Goal: Transaction & Acquisition: Purchase product/service

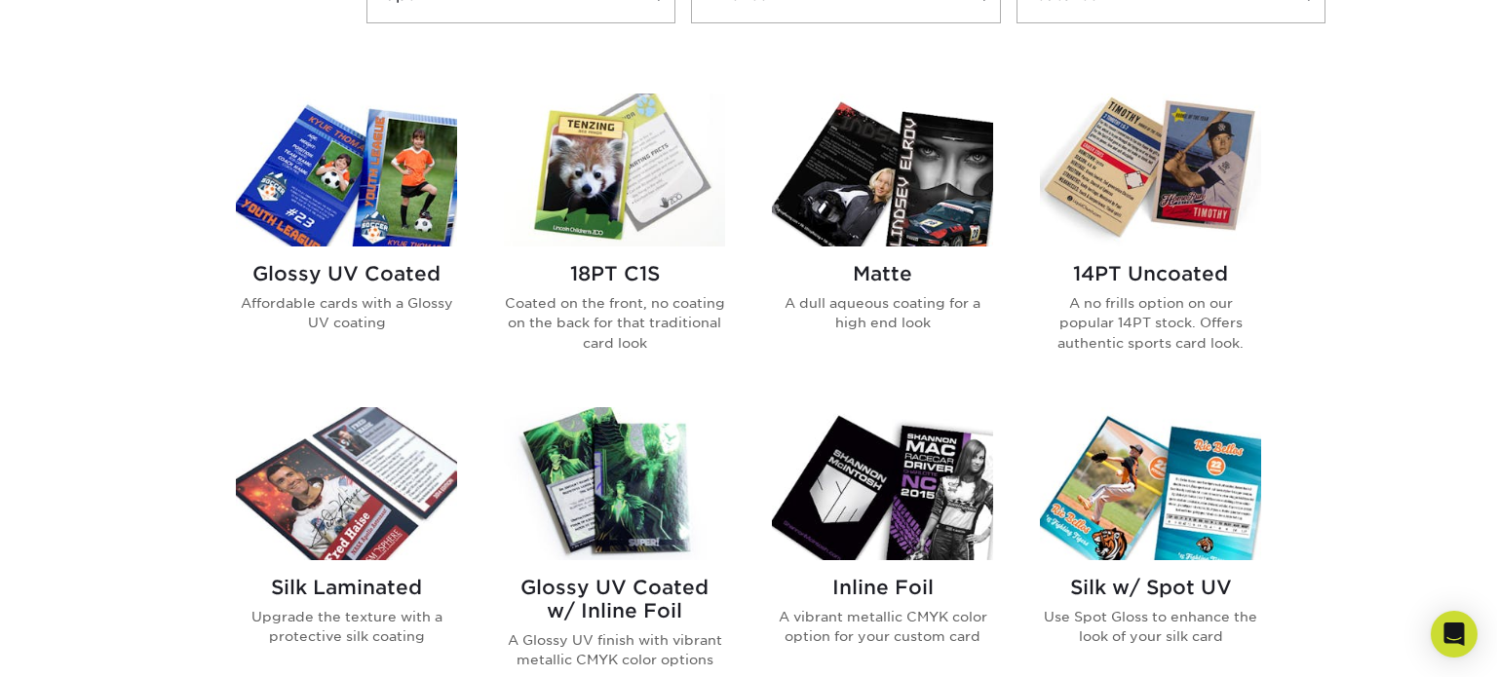
scroll to position [786, 0]
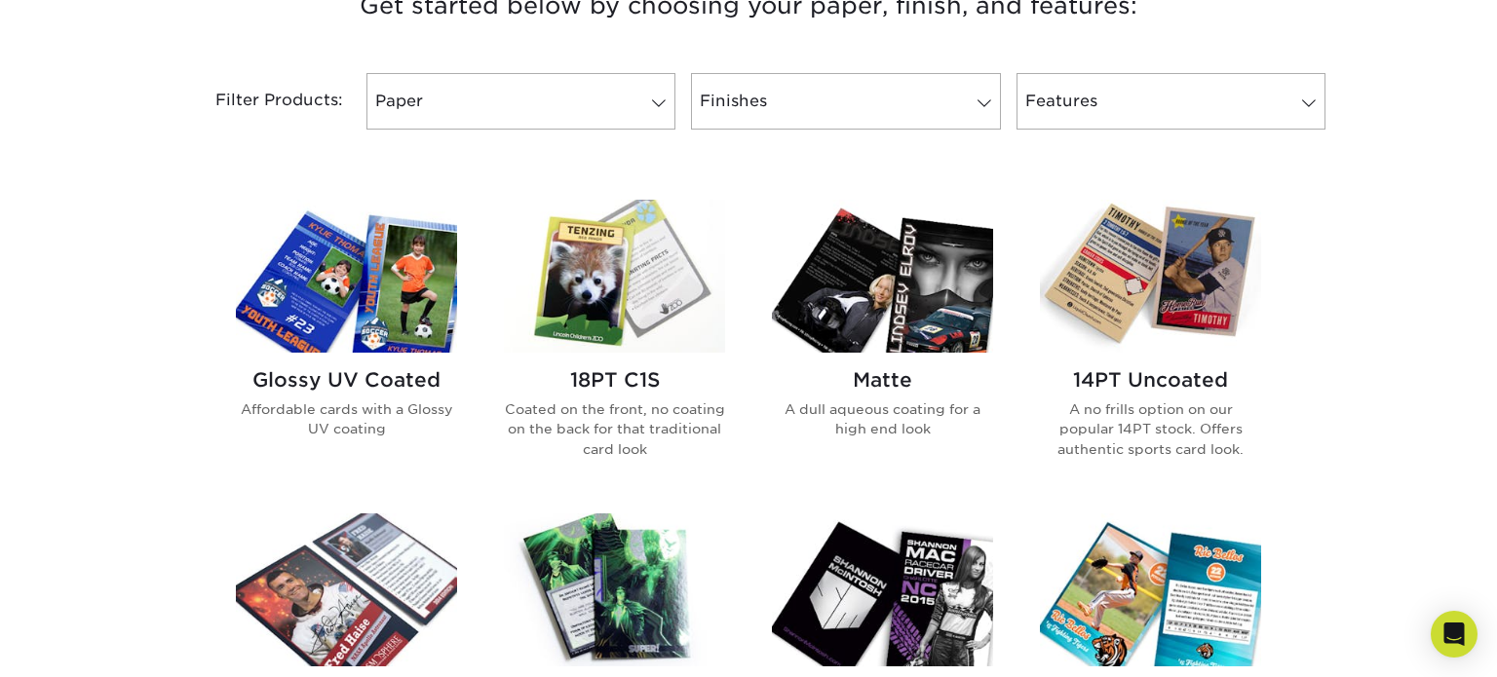
click at [613, 304] on img at bounding box center [614, 276] width 221 height 153
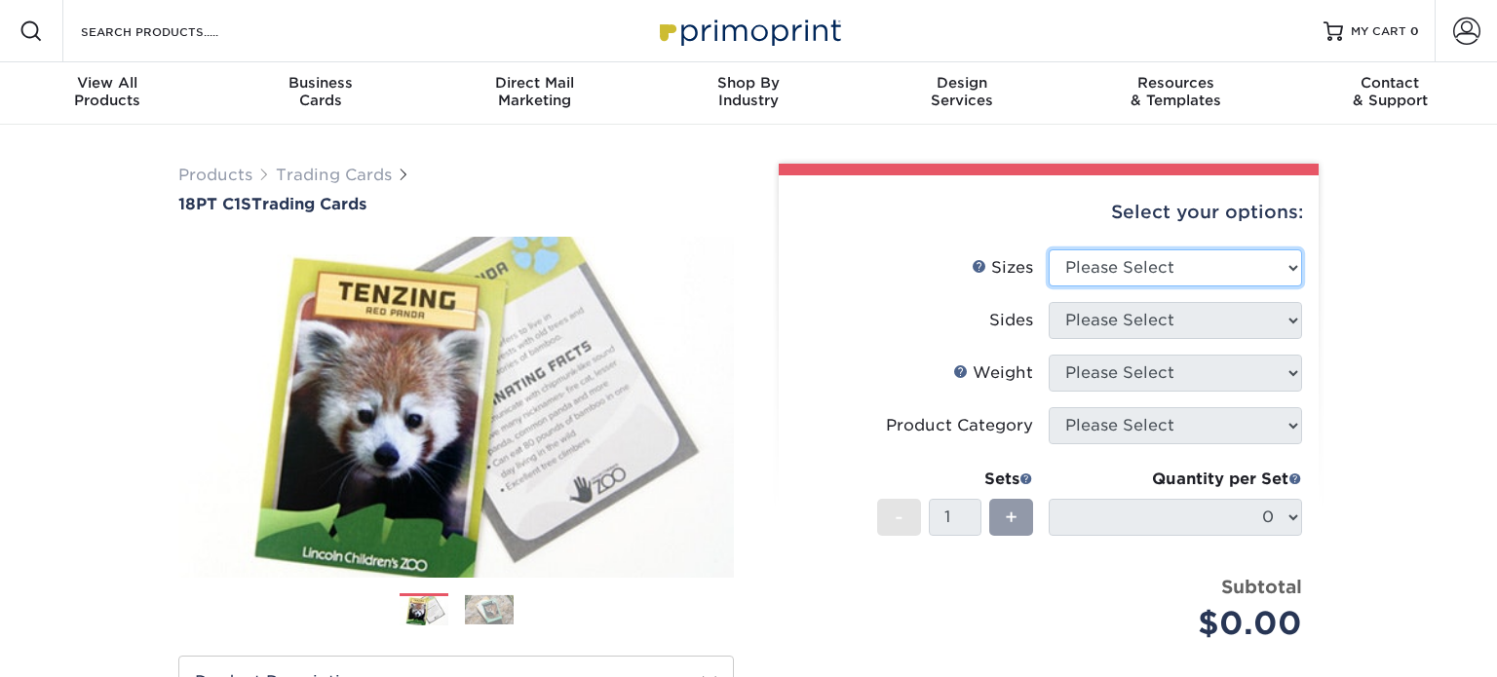
click at [1234, 266] on select "Please Select 2.5" x 3.5"" at bounding box center [1175, 267] width 253 height 37
click at [1143, 339] on li "Sides Please Select" at bounding box center [1048, 328] width 507 height 53
click at [1111, 259] on select "Please Select 2.5" x 3.5"" at bounding box center [1175, 267] width 253 height 37
click at [1049, 249] on select "Please Select 2.5" x 3.5"" at bounding box center [1175, 267] width 253 height 37
click at [1091, 276] on select "Please Select 2.5" x 3.5"" at bounding box center [1175, 267] width 253 height 37
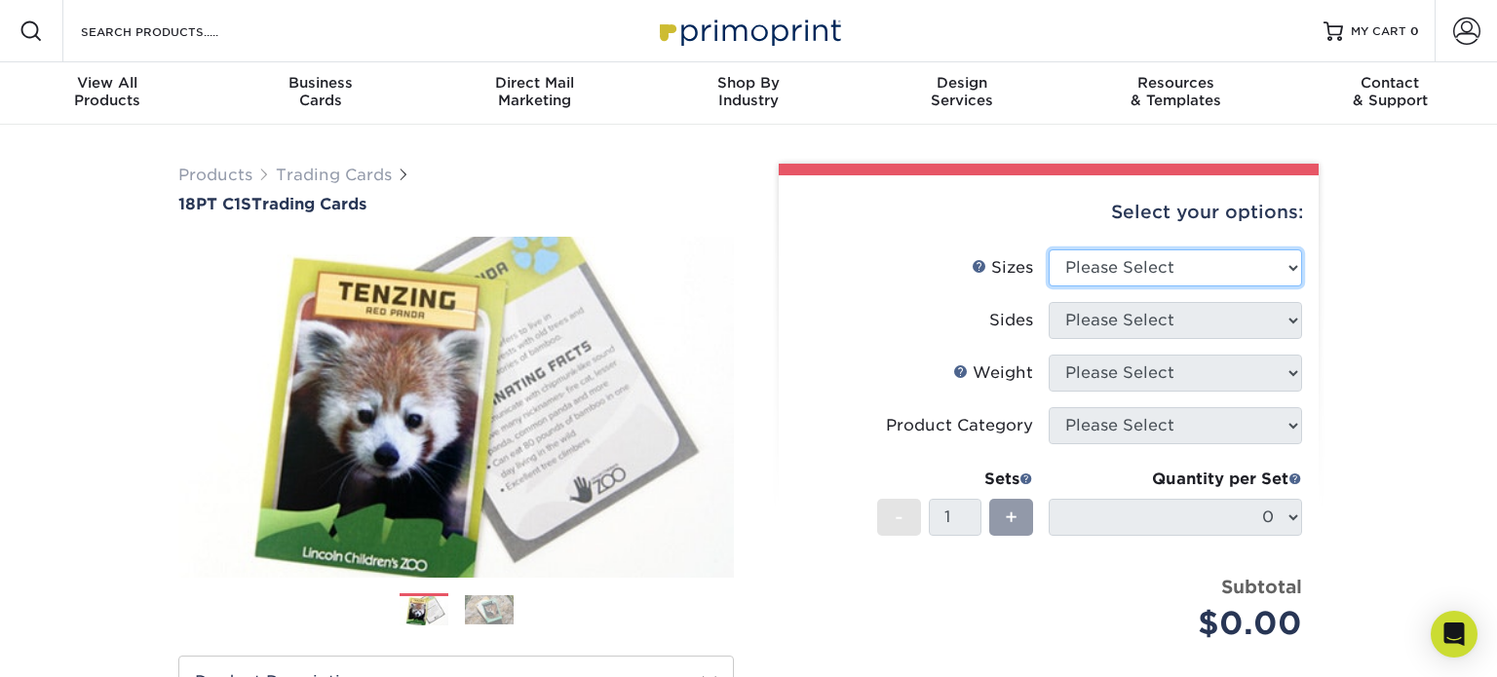
select select "2.50x3.50"
click at [1049, 249] on select "Please Select 2.5" x 3.5"" at bounding box center [1175, 267] width 253 height 37
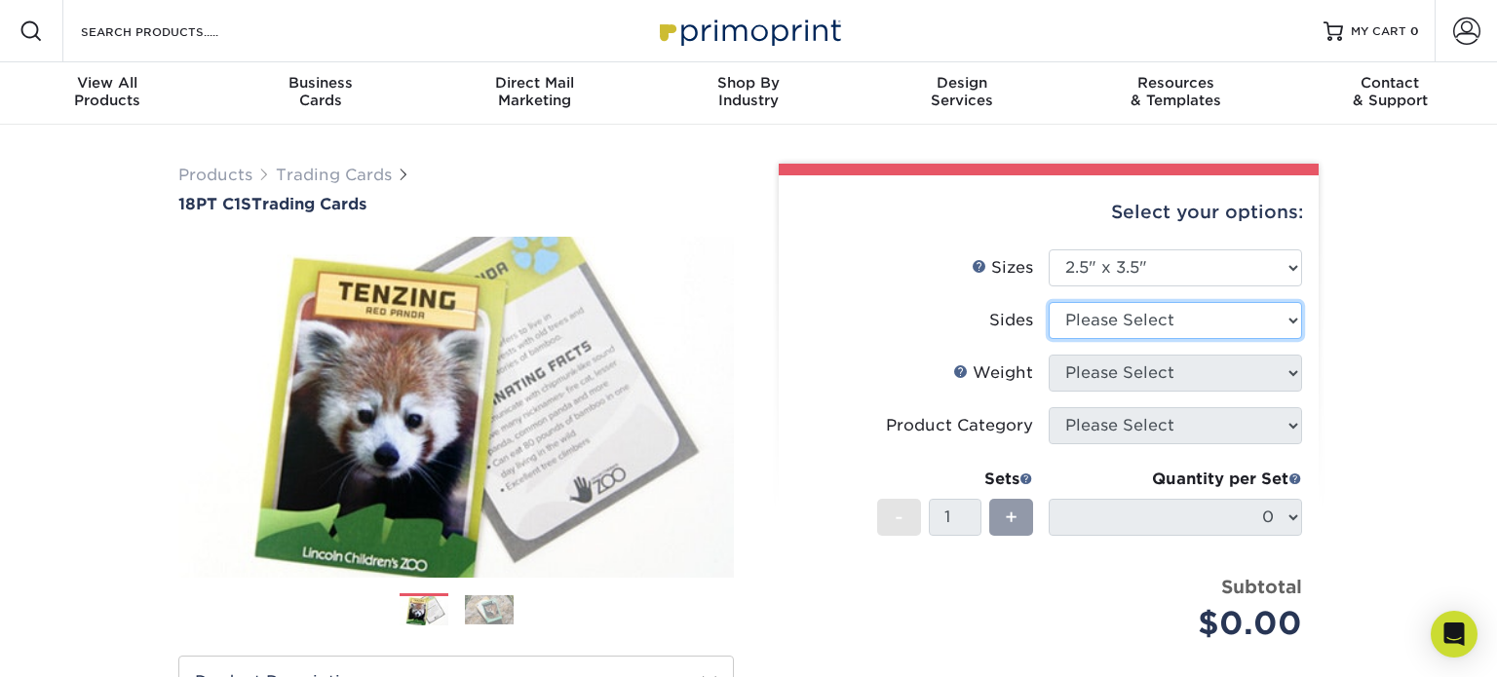
click at [1075, 330] on select "Please Select Print Both Sides Print Front Only" at bounding box center [1175, 320] width 253 height 37
select select "13abbda7-1d64-4f25-8bb2-c179b224825d"
click at [1049, 302] on select "Please Select Print Both Sides Print Front Only" at bounding box center [1175, 320] width 253 height 37
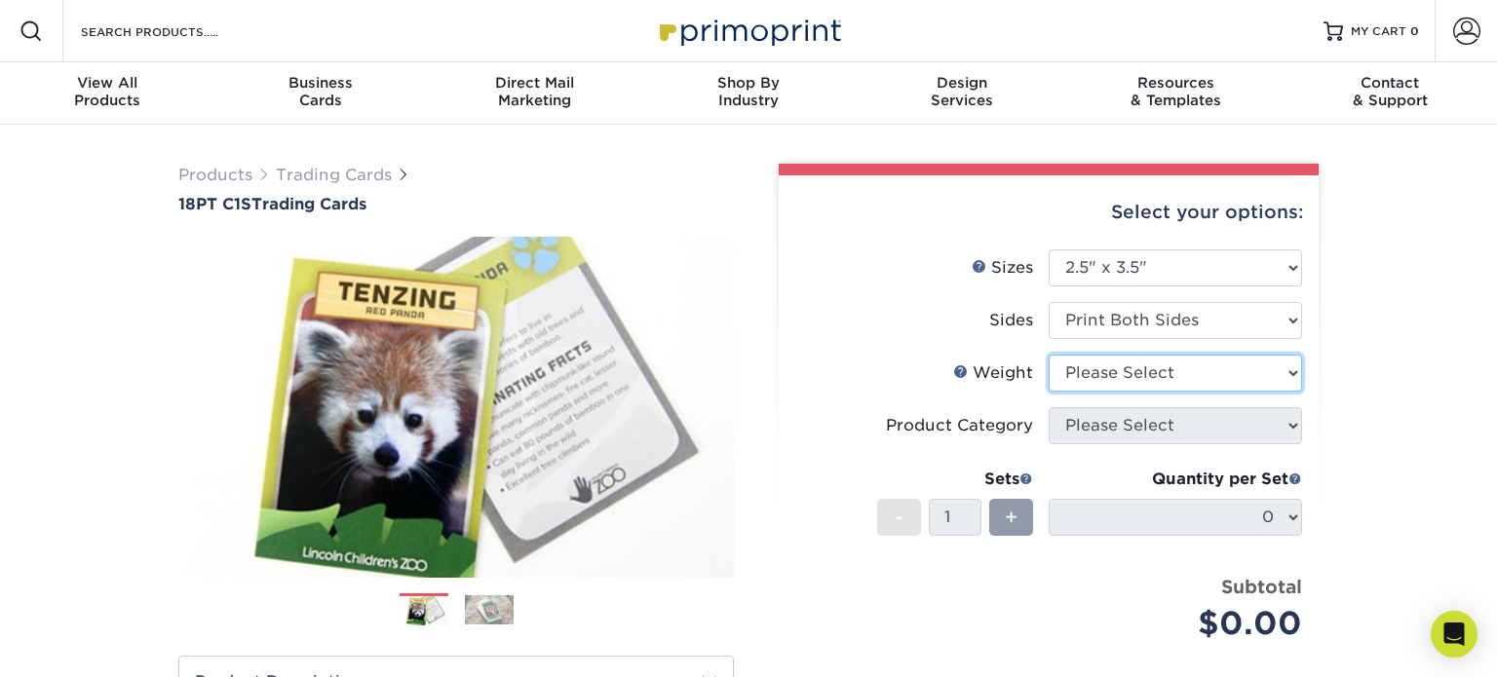
click at [1117, 379] on select "Please Select 18PT C1S" at bounding box center [1175, 373] width 253 height 37
click at [1348, 322] on div "Products Trading Cards 18PT C1S Trading Cards Previous Next show more" at bounding box center [748, 635] width 1497 height 1020
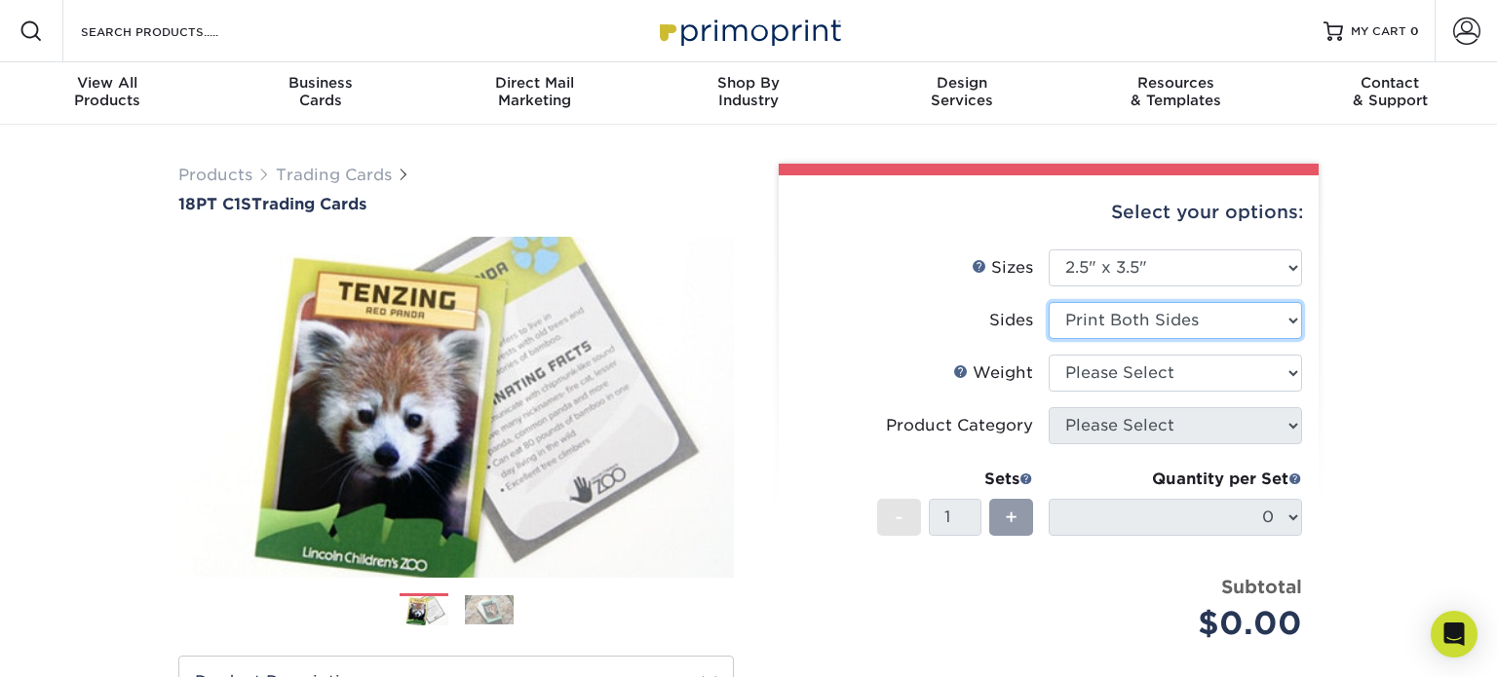
drag, startPoint x: 1105, startPoint y: 328, endPoint x: 1105, endPoint y: 349, distance: 20.5
click at [1105, 349] on li "Sides Please Select Print Both Sides Print Front Only" at bounding box center [1048, 328] width 507 height 53
click at [1049, 302] on select "Please Select Print Both Sides Print Front Only" at bounding box center [1175, 320] width 253 height 37
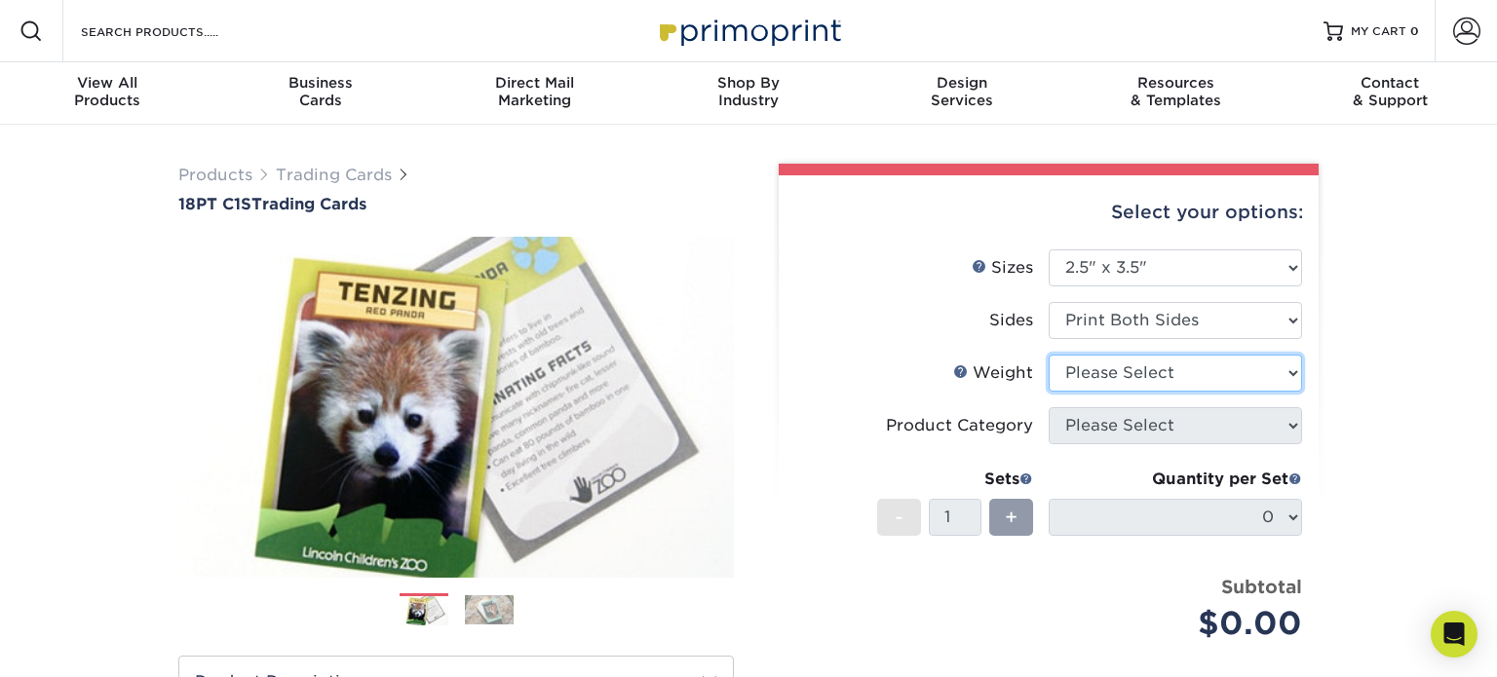
click at [1107, 374] on select "Please Select 18PT C1S" at bounding box center [1175, 373] width 253 height 37
click at [1049, 355] on select "Please Select 18PT C1S" at bounding box center [1175, 373] width 253 height 37
click at [1093, 362] on select "Please Select 18PT C1S" at bounding box center [1175, 373] width 253 height 37
select select "18PTC1S"
click at [1049, 355] on select "Please Select 18PT C1S" at bounding box center [1175, 373] width 253 height 37
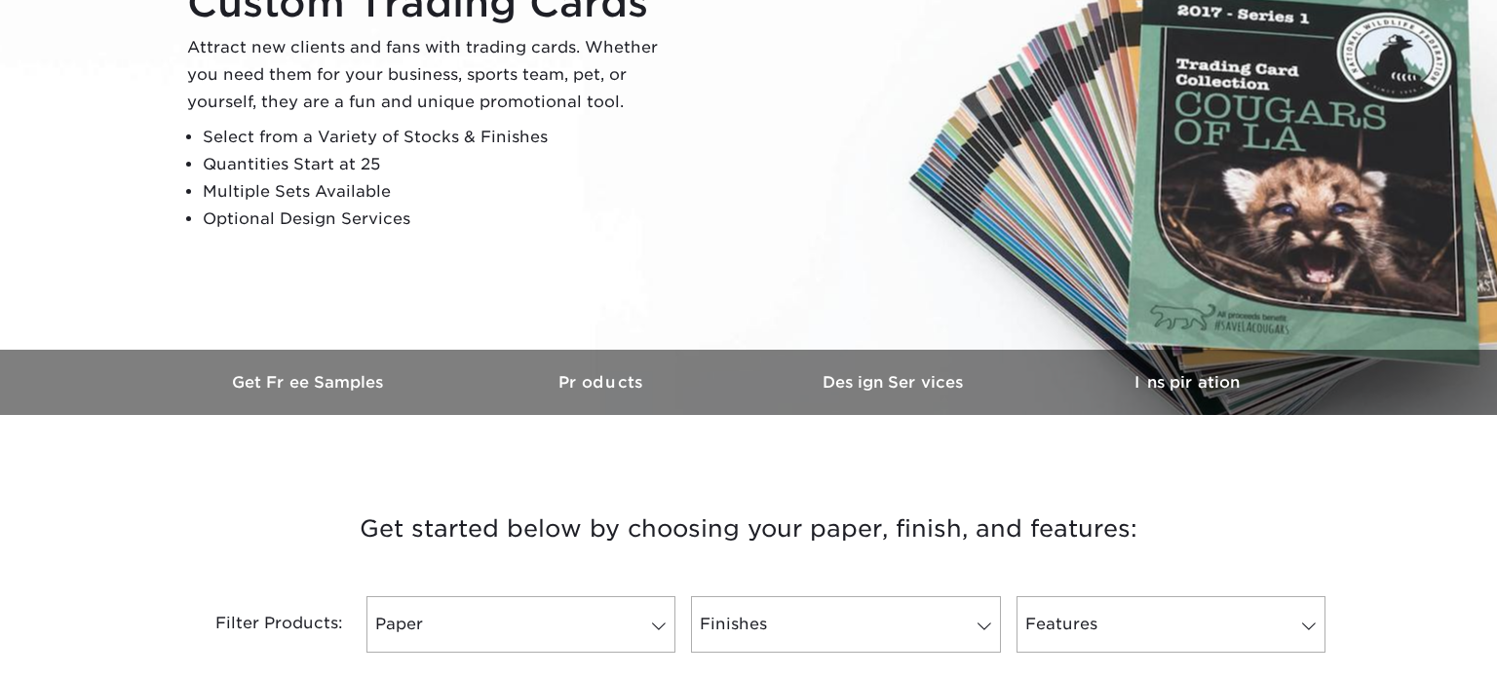
scroll to position [918, 0]
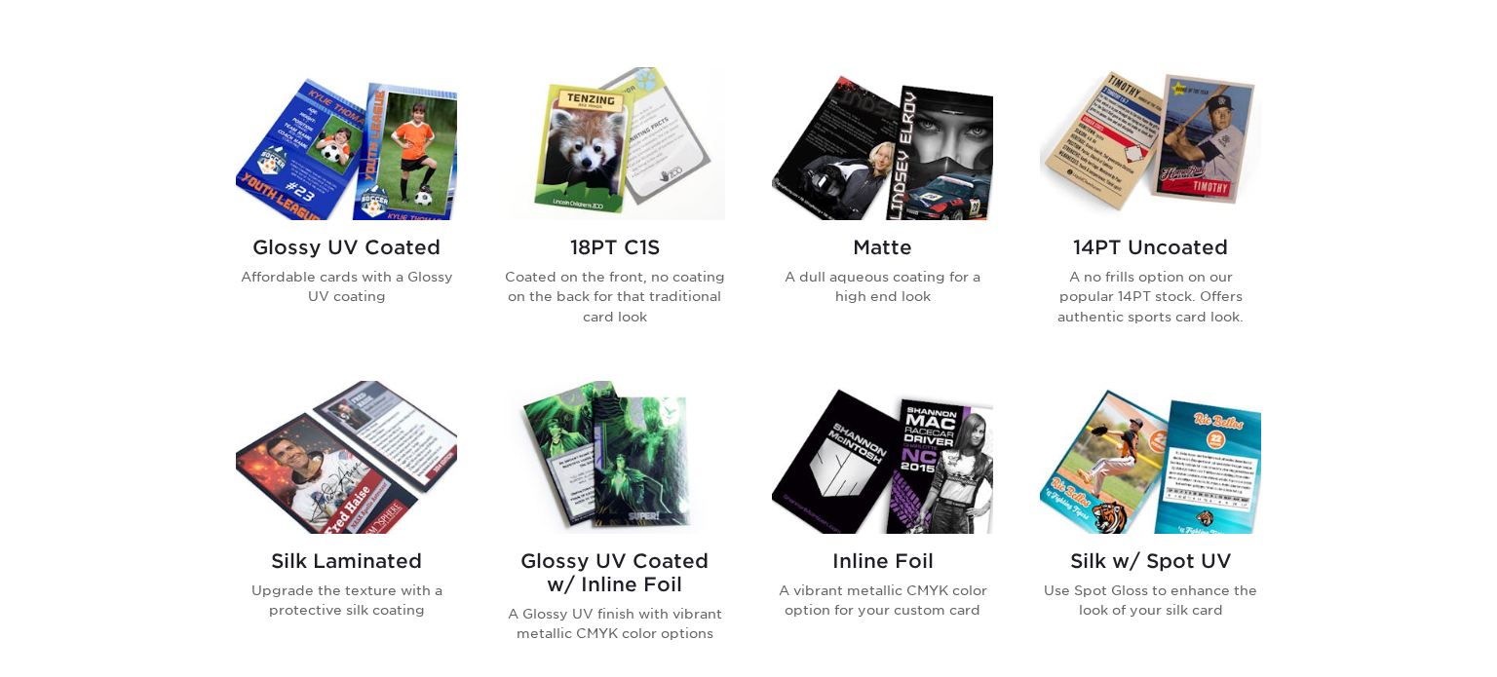
click at [364, 197] on img at bounding box center [346, 143] width 221 height 153
click at [942, 161] on img at bounding box center [882, 143] width 221 height 153
click at [1175, 142] on img at bounding box center [1150, 143] width 221 height 153
click at [629, 451] on img at bounding box center [614, 457] width 221 height 153
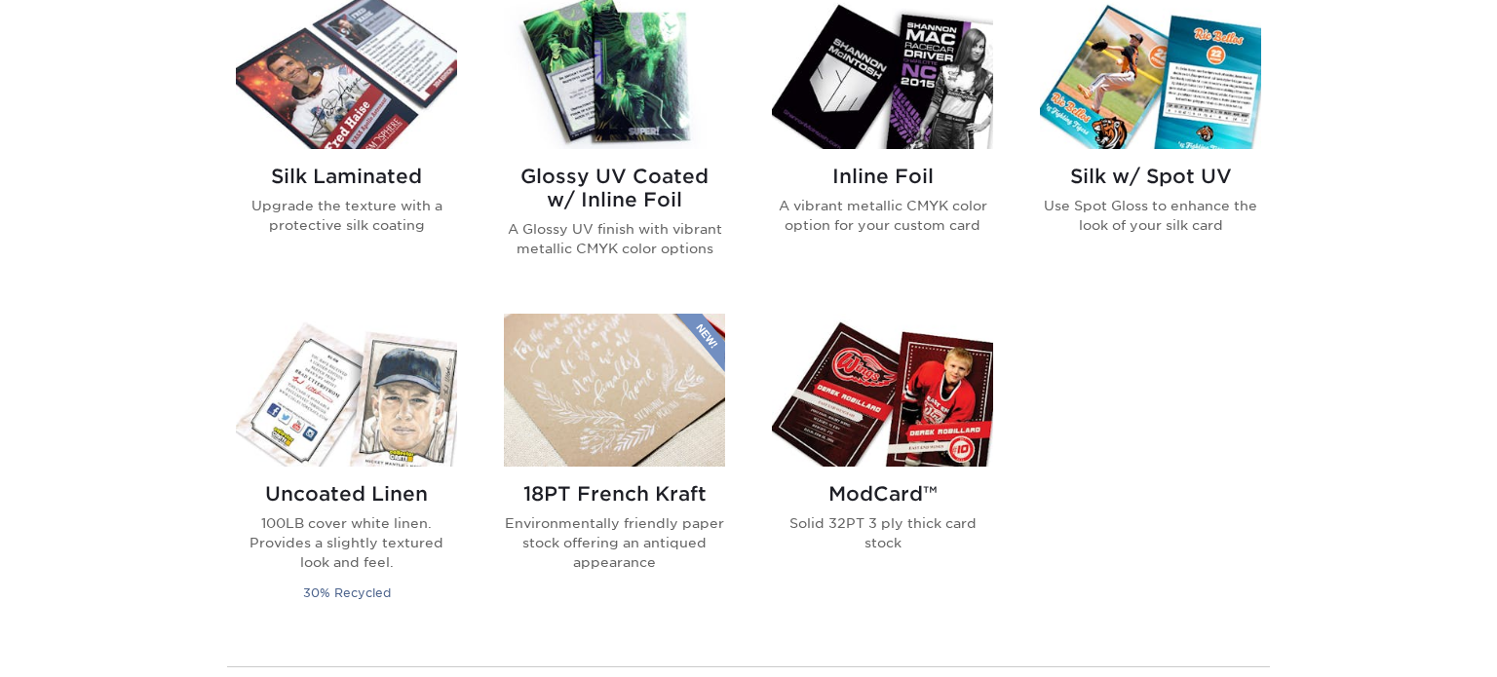
scroll to position [1200, 0]
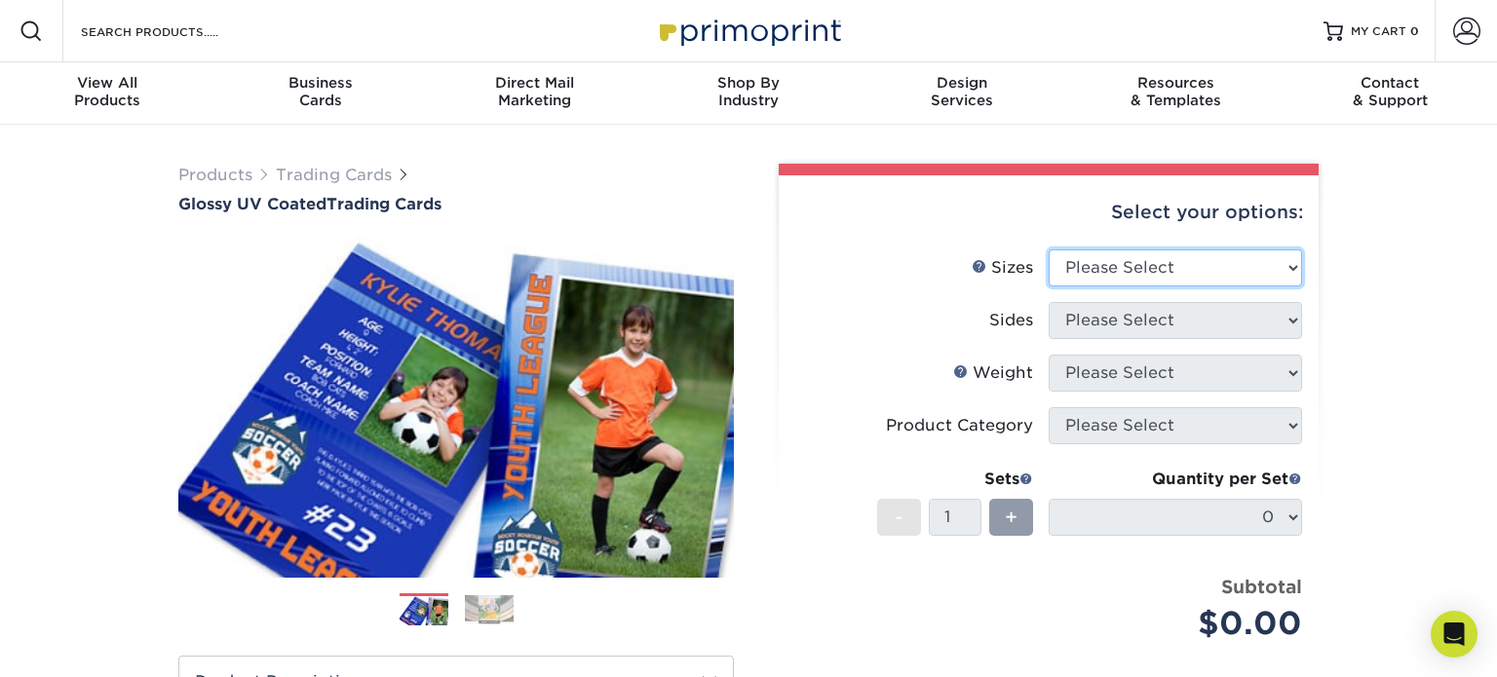
click at [1178, 285] on select "Please Select 2.5" x 3.5"" at bounding box center [1175, 267] width 253 height 37
click at [1387, 337] on div "Products Trading Cards Glossy UV Coated Trading Cards Previous Next /" at bounding box center [748, 645] width 1497 height 1041
click at [1237, 298] on li "Sizes Help Sizes Please Select 2.5" x 3.5"" at bounding box center [1048, 275] width 507 height 53
drag, startPoint x: 1312, startPoint y: 315, endPoint x: 1281, endPoint y: 301, distance: 34.0
click at [1310, 314] on div "Select your options: Sizes Help Sizes Please Select 2.5" x 3.5" Sides Please Se…" at bounding box center [1049, 528] width 540 height 707
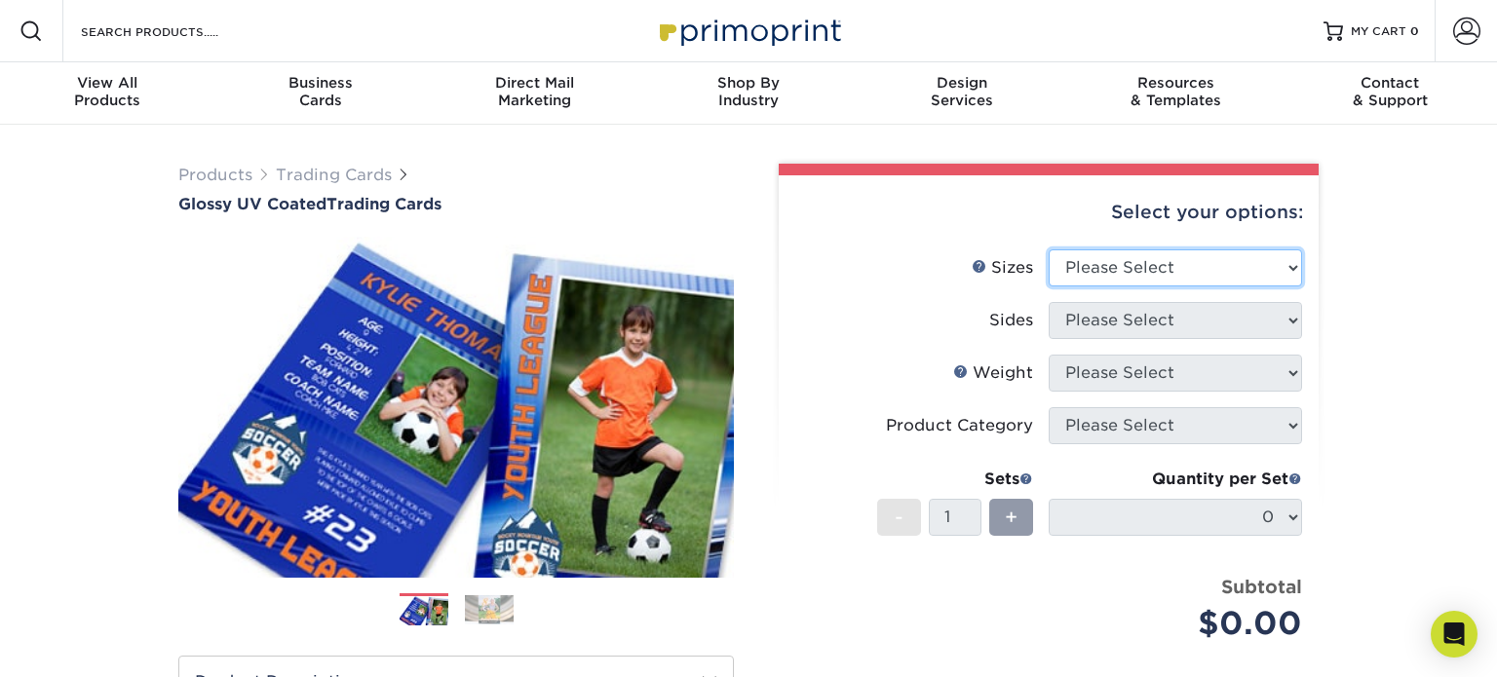
click at [1160, 253] on select "Please Select 2.5" x 3.5"" at bounding box center [1175, 267] width 253 height 37
select select "2.50x3.50"
click at [1049, 249] on select "Please Select 2.5" x 3.5"" at bounding box center [1175, 267] width 253 height 37
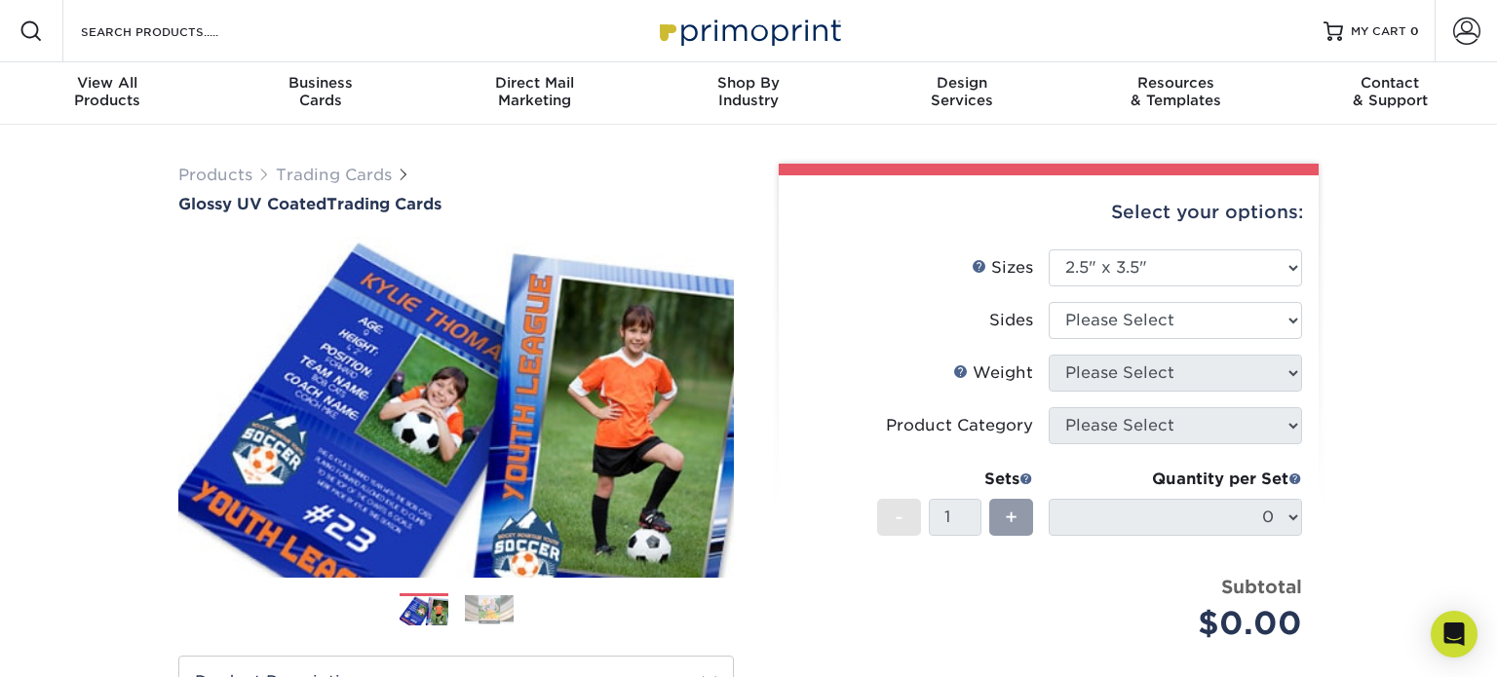
click at [1097, 299] on li "Sizes Help Sizes Please Select 2.5" x 3.5"" at bounding box center [1048, 275] width 507 height 53
click at [1106, 315] on select "Please Select Print Both Sides Print Front Only" at bounding box center [1175, 320] width 253 height 37
select select "13abbda7-1d64-4f25-8bb2-c179b224825d"
click at [1049, 302] on select "Please Select Print Both Sides Print Front Only" at bounding box center [1175, 320] width 253 height 37
click at [1110, 375] on select "Please Select 16PT 14PT 18PT C1S" at bounding box center [1175, 373] width 253 height 37
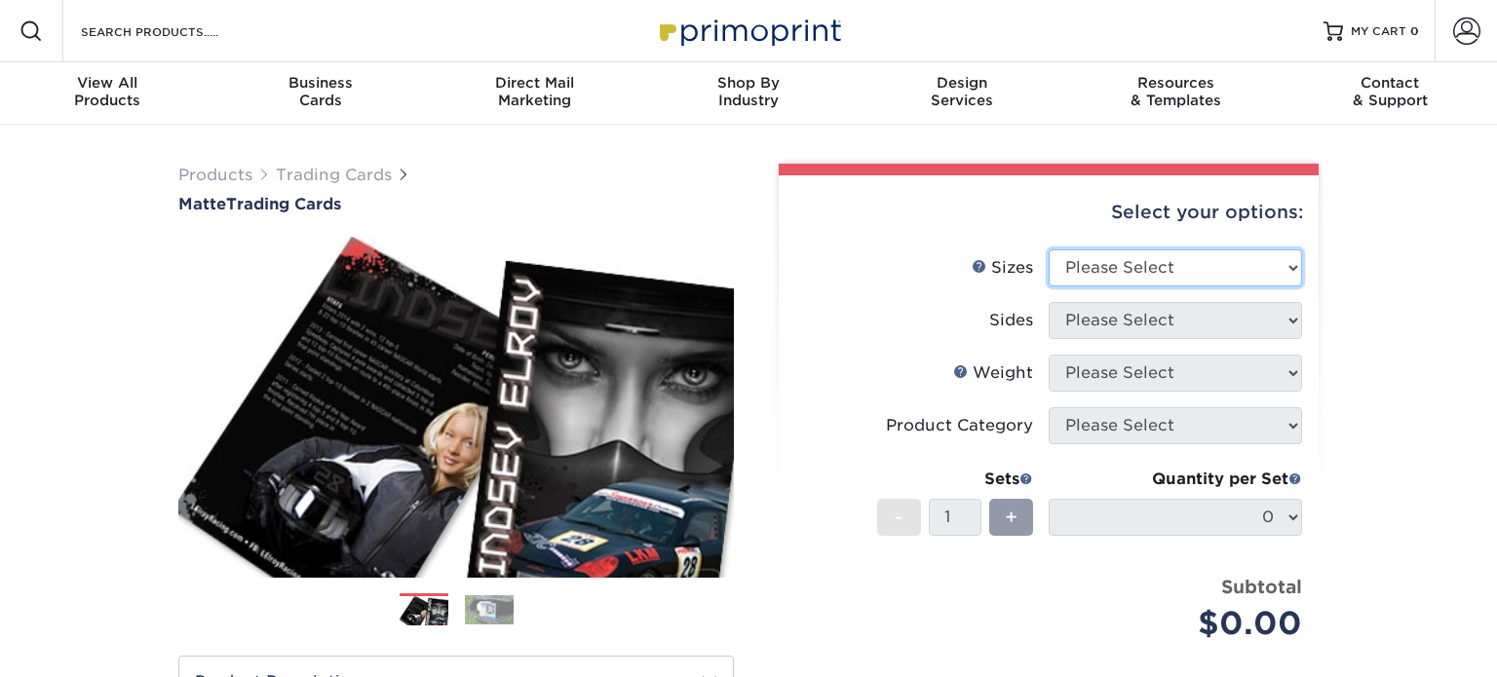
click at [1094, 266] on select "Please Select 2.5" x 3.5"" at bounding box center [1175, 267] width 253 height 37
select select "2.50x3.50"
click at [1049, 249] on select "Please Select 2.5" x 3.5"" at bounding box center [1175, 267] width 253 height 37
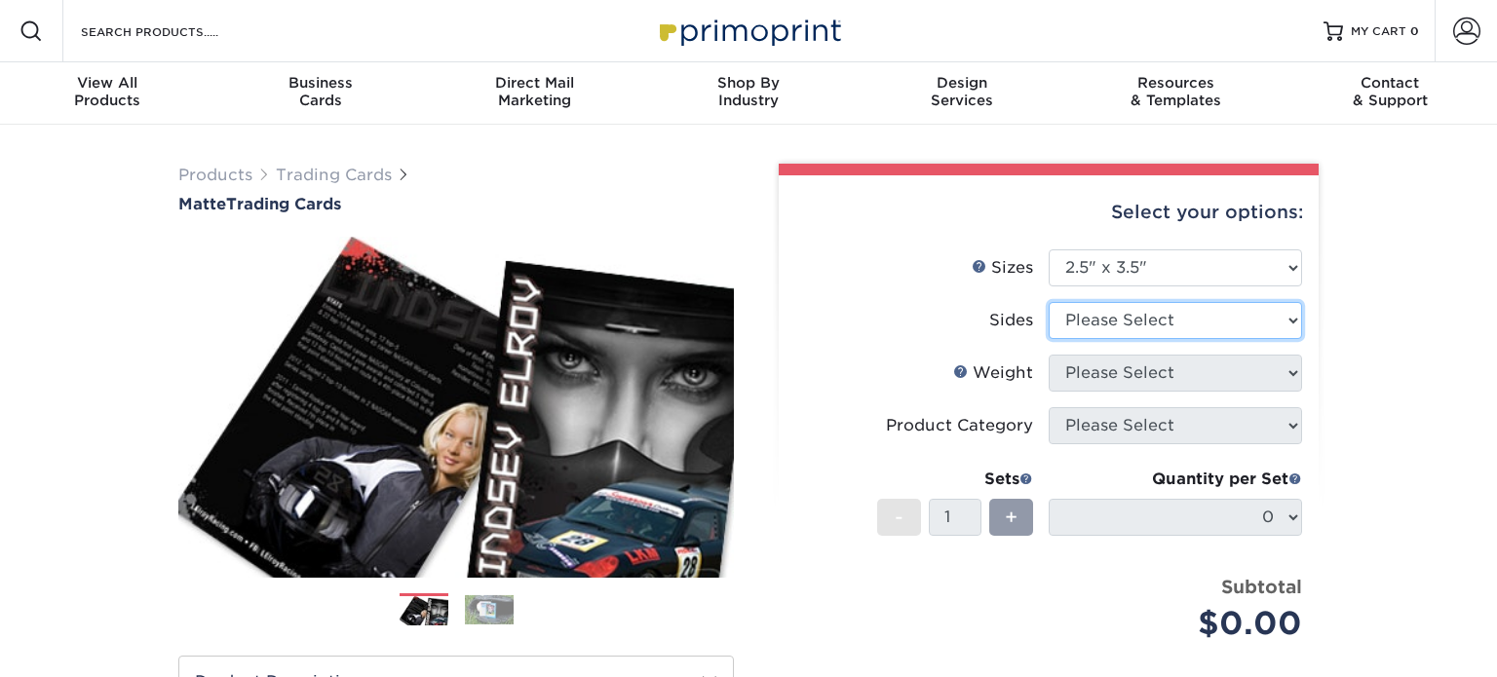
click at [1077, 308] on select "Please Select Print Both Sides Print Front Only" at bounding box center [1175, 320] width 253 height 37
select select "13abbda7-1d64-4f25-8bb2-c179b224825d"
click at [1049, 302] on select "Please Select Print Both Sides Print Front Only" at bounding box center [1175, 320] width 253 height 37
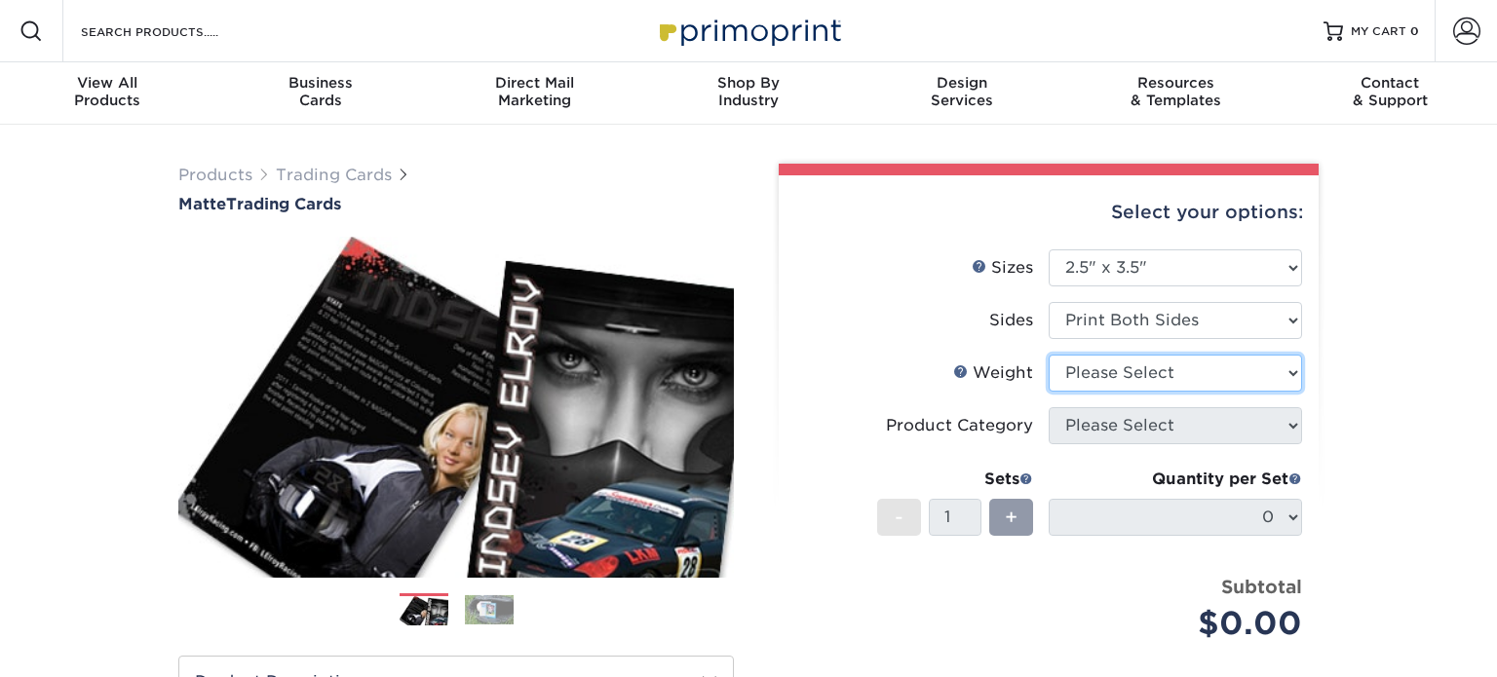
click at [1106, 384] on select "Please Select 16PT 14PT" at bounding box center [1175, 373] width 253 height 37
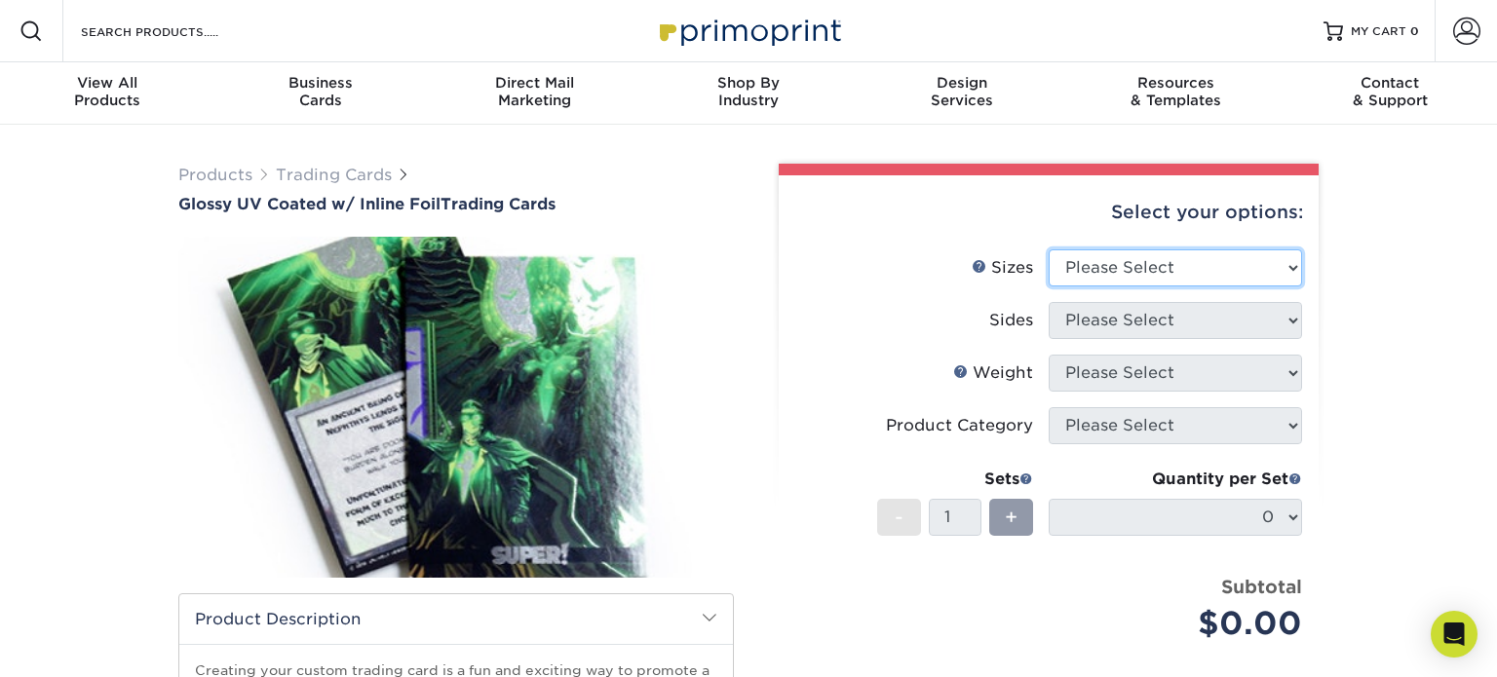
click at [1148, 259] on select "Please Select 2.5" x 3.5"" at bounding box center [1175, 267] width 253 height 37
select select "2.50x3.50"
click at [1049, 249] on select "Please Select 2.5" x 3.5"" at bounding box center [1175, 267] width 253 height 37
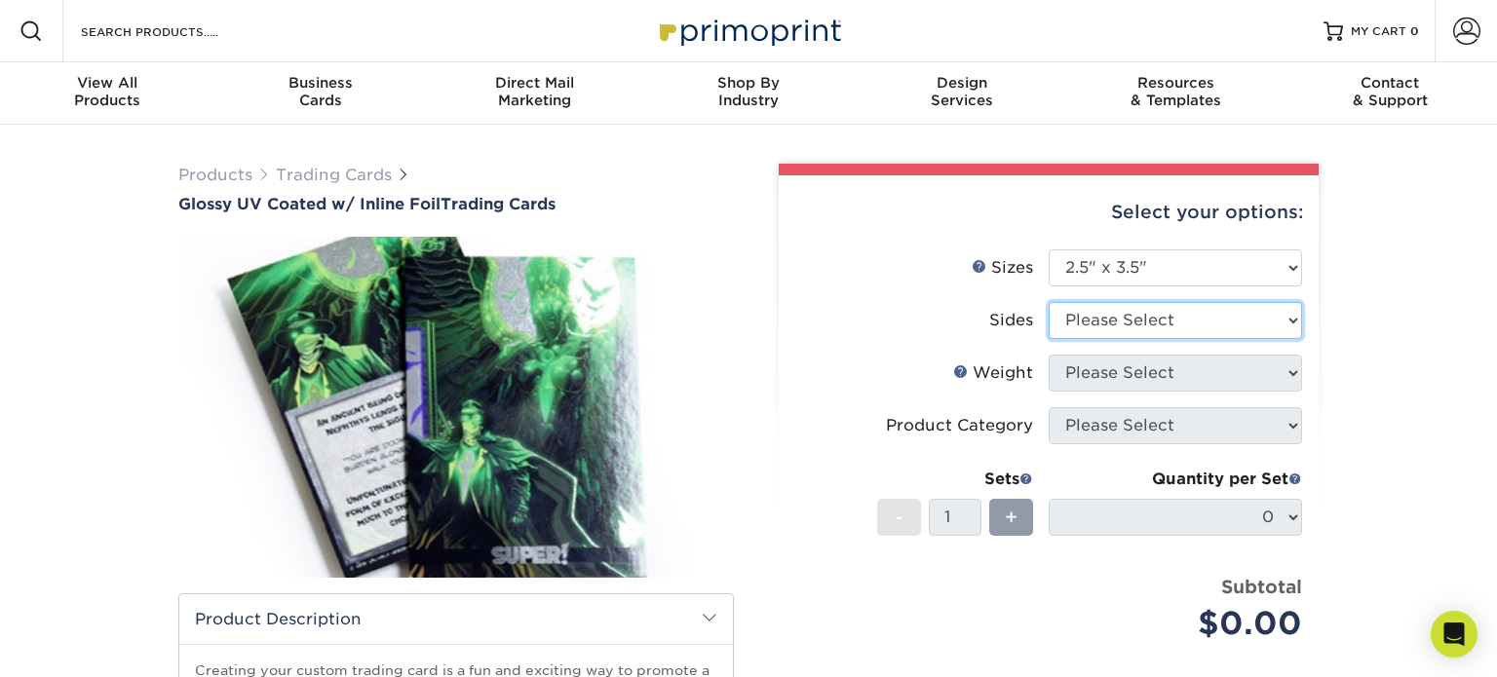
click at [1108, 320] on select "Please Select Print Both Sides - Foil Back Only Print Both Sides - Foil Both Si…" at bounding box center [1175, 320] width 253 height 37
select select "e9e9dfb3-fba1-4d60-972c-fd9ca5904d33"
click at [1049, 302] on select "Please Select Print Both Sides - Foil Back Only Print Both Sides - Foil Both Si…" at bounding box center [1175, 320] width 253 height 37
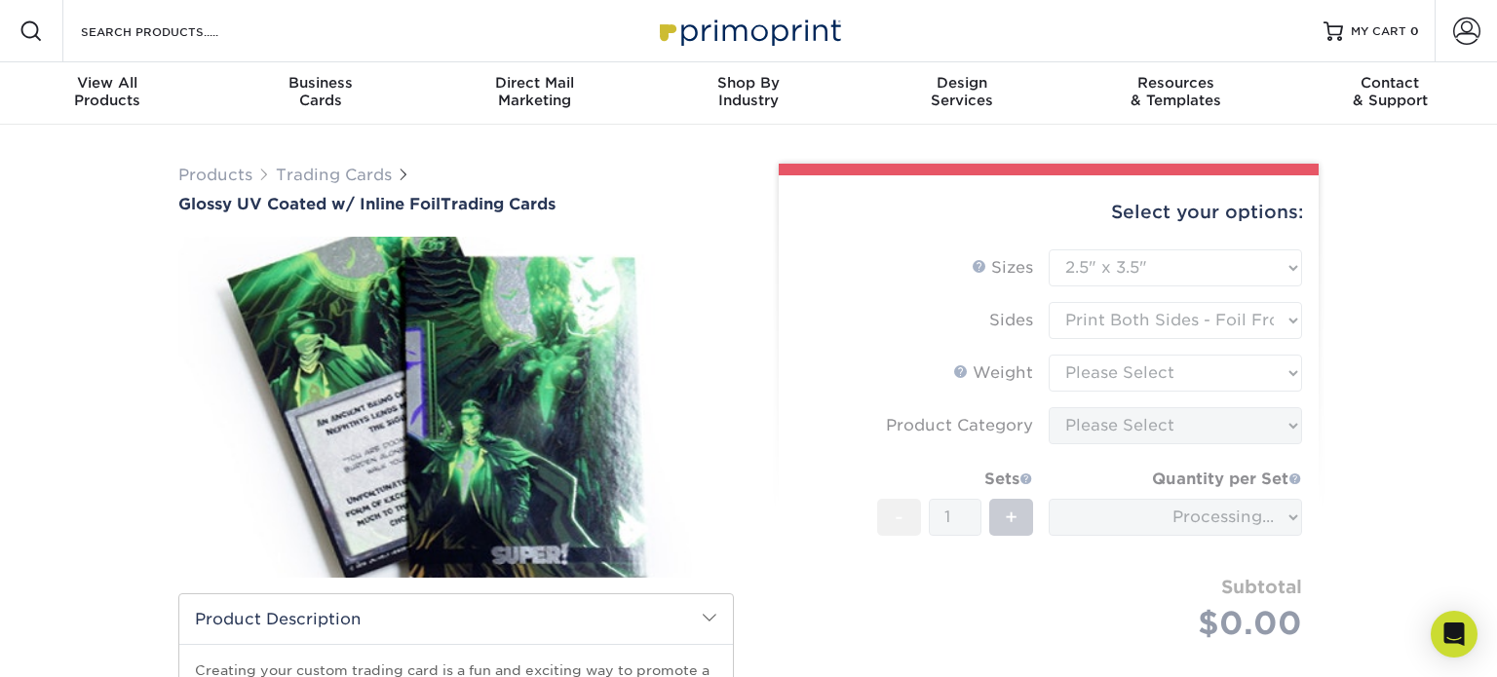
click at [1145, 311] on form "Sizes Help Sizes Please Select 2.5" x 3.5" Sides Please Select 16PT - 1" at bounding box center [1048, 468] width 509 height 438
click at [1274, 314] on form "Sizes Help Sizes Please Select 2.5" x 3.5" Sides Please Select 16PT - 1" at bounding box center [1048, 468] width 509 height 438
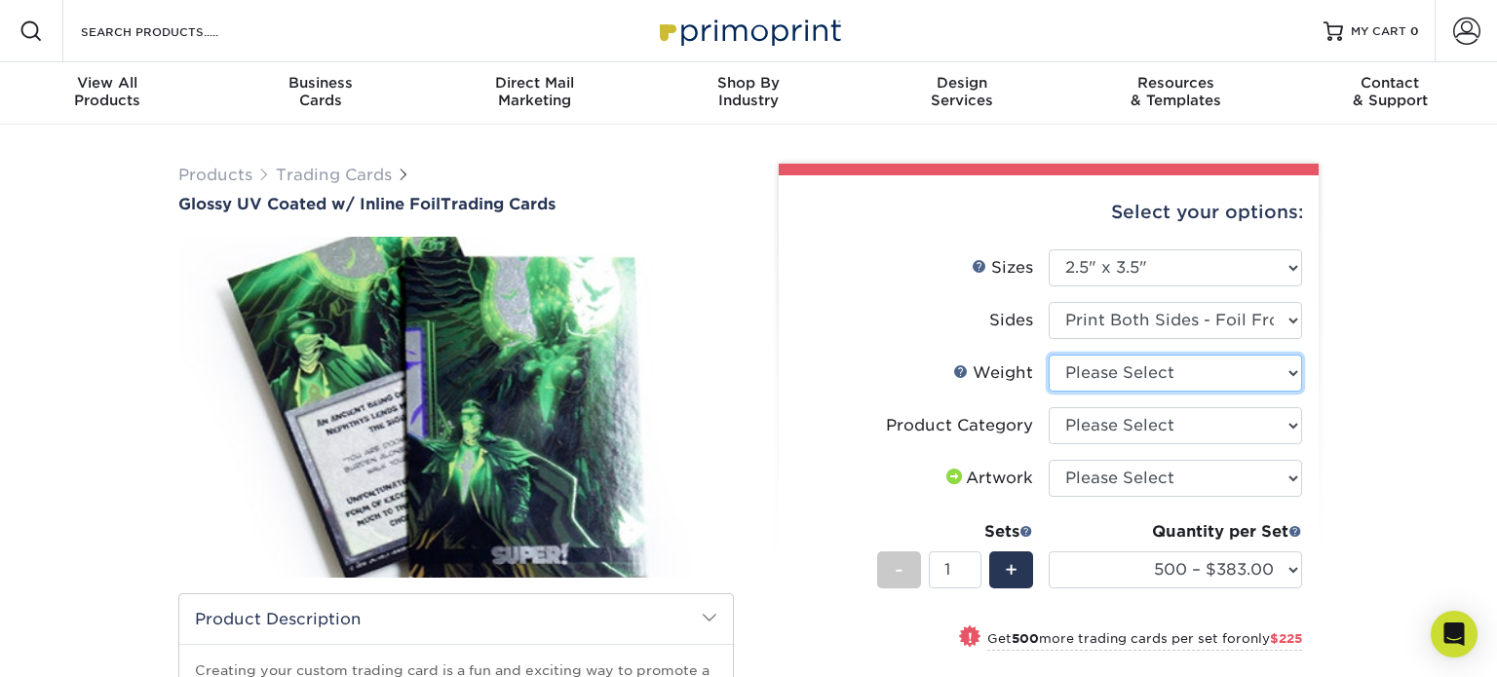
click at [1151, 366] on select "Please Select 16PT" at bounding box center [1175, 373] width 253 height 37
click at [1413, 392] on div "Products Trading Cards Glossy UV Coated w/ Inline Foil Trading Cards /" at bounding box center [748, 614] width 1497 height 978
click at [1162, 438] on select "Please Select Trading Cards" at bounding box center [1175, 425] width 253 height 37
